Goal: Task Accomplishment & Management: Manage account settings

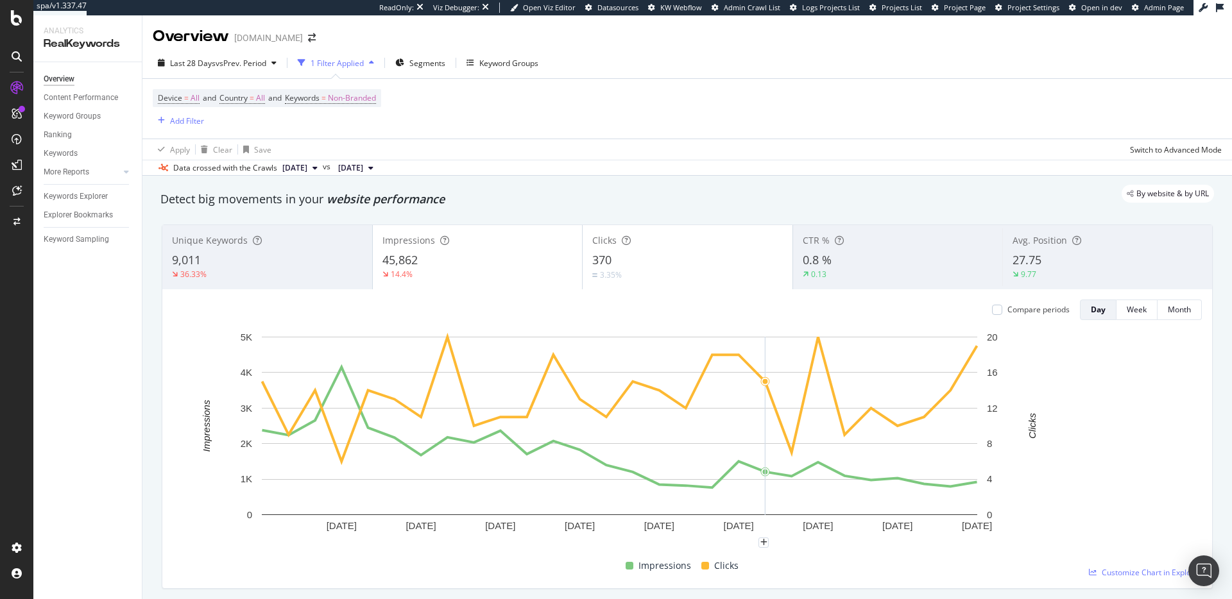
scroll to position [85, 0]
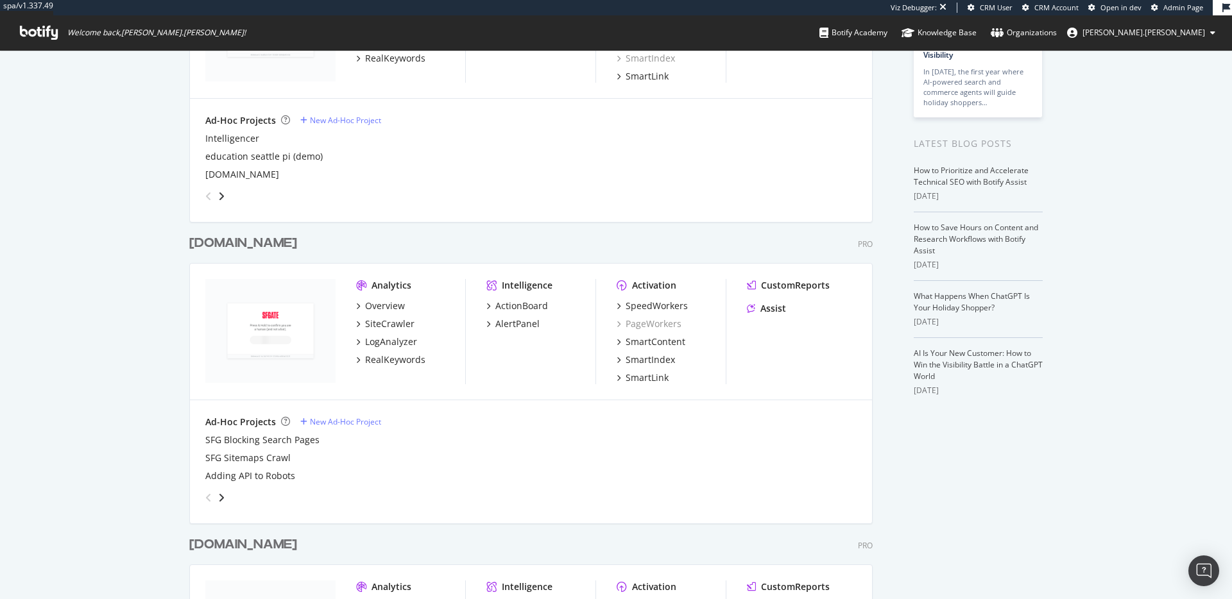
scroll to position [224, 0]
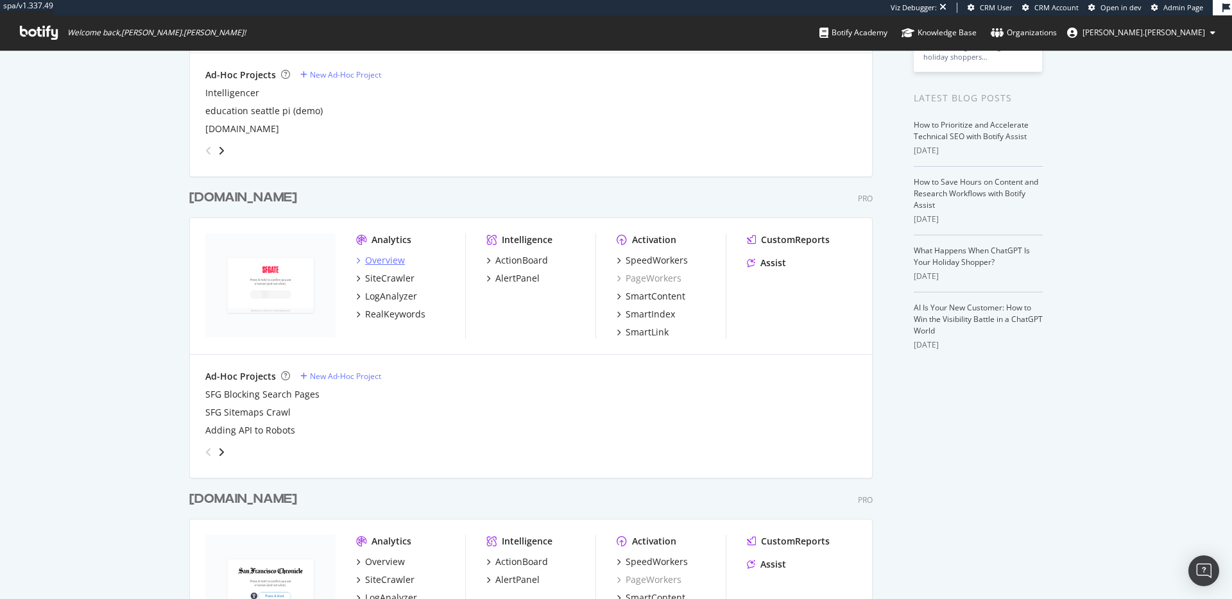
click at [385, 254] on div "Overview" at bounding box center [385, 260] width 40 height 13
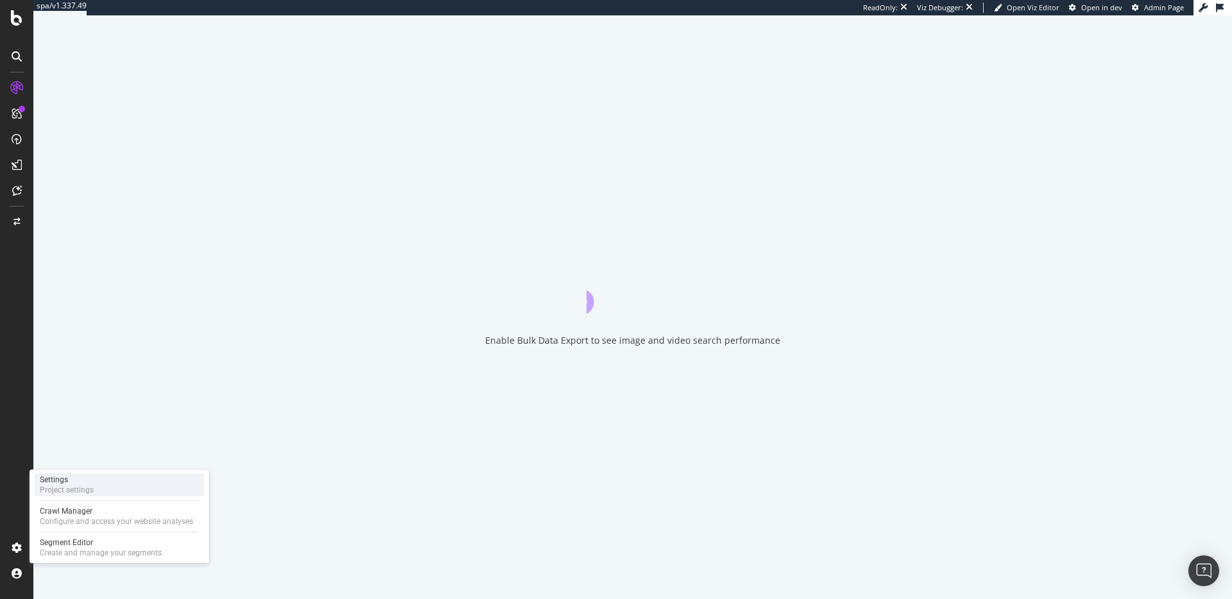
click at [74, 486] on div "Project settings" at bounding box center [67, 490] width 54 height 10
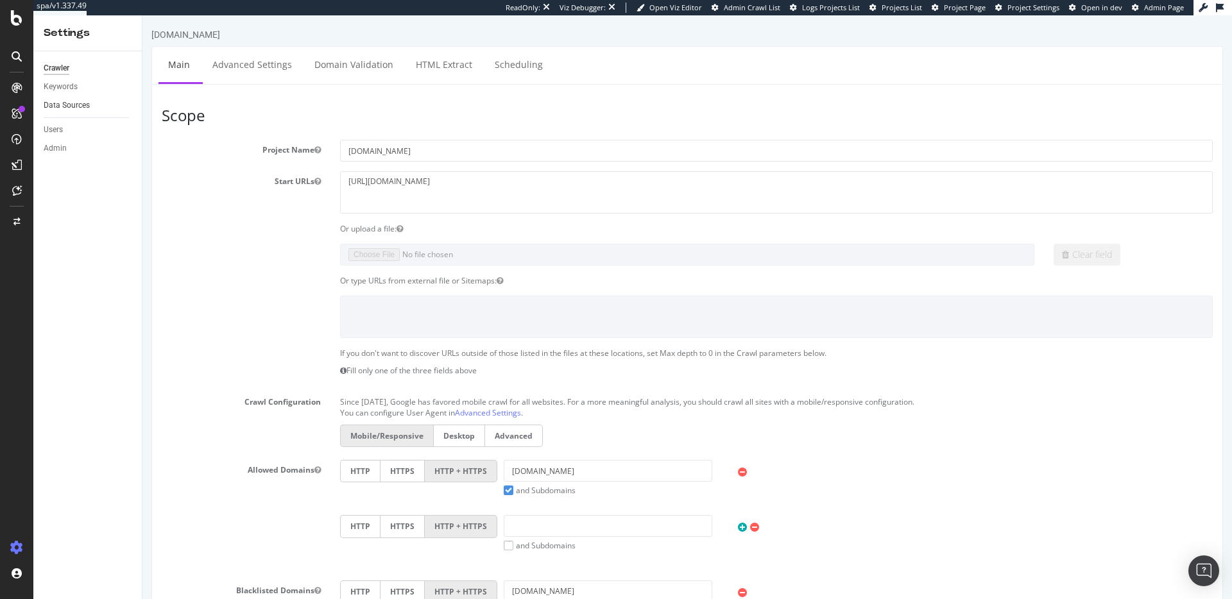
click at [90, 105] on link "Data Sources" at bounding box center [88, 105] width 89 height 13
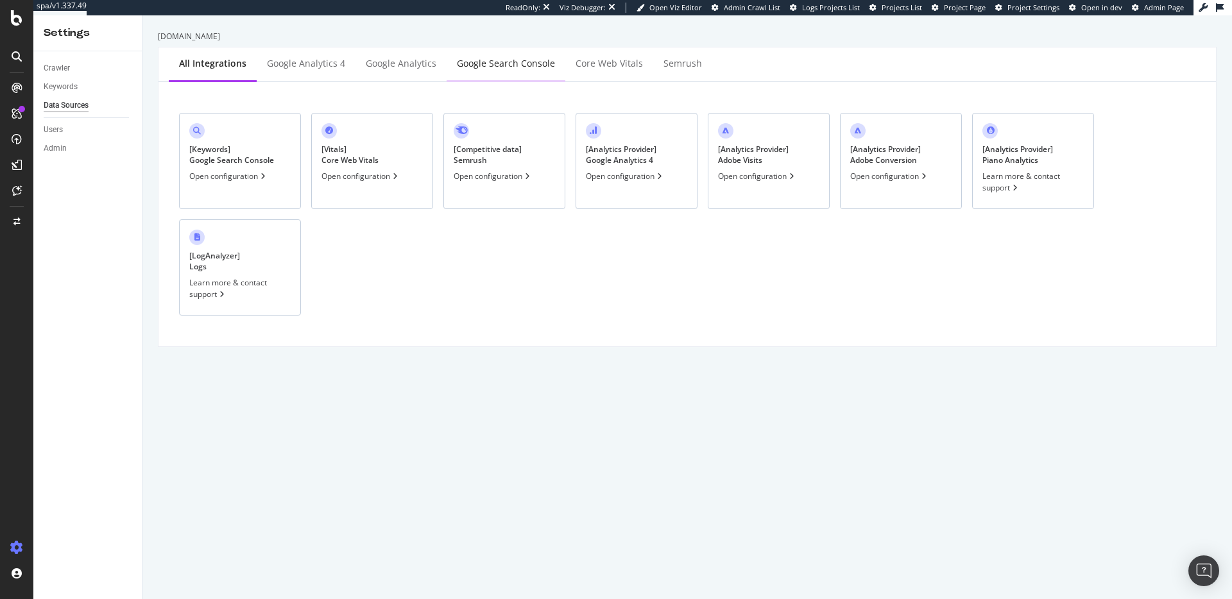
click at [496, 61] on div "Google Search Console" at bounding box center [506, 63] width 98 height 13
